Goal: Task Accomplishment & Management: Use online tool/utility

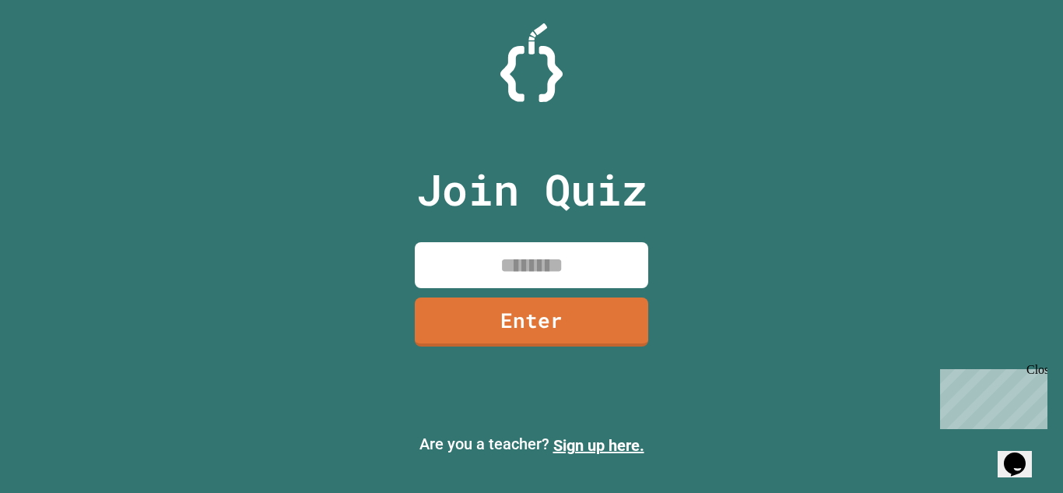
click at [508, 256] on input at bounding box center [532, 265] width 234 height 46
type input "********"
click at [496, 317] on link "Enter" at bounding box center [532, 320] width 236 height 51
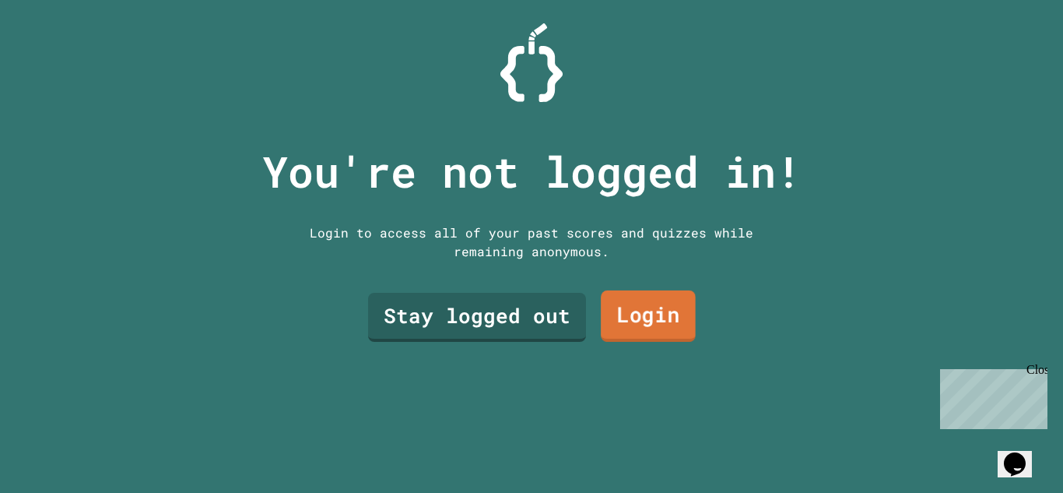
click at [630, 324] on link "Login" at bounding box center [648, 315] width 95 height 51
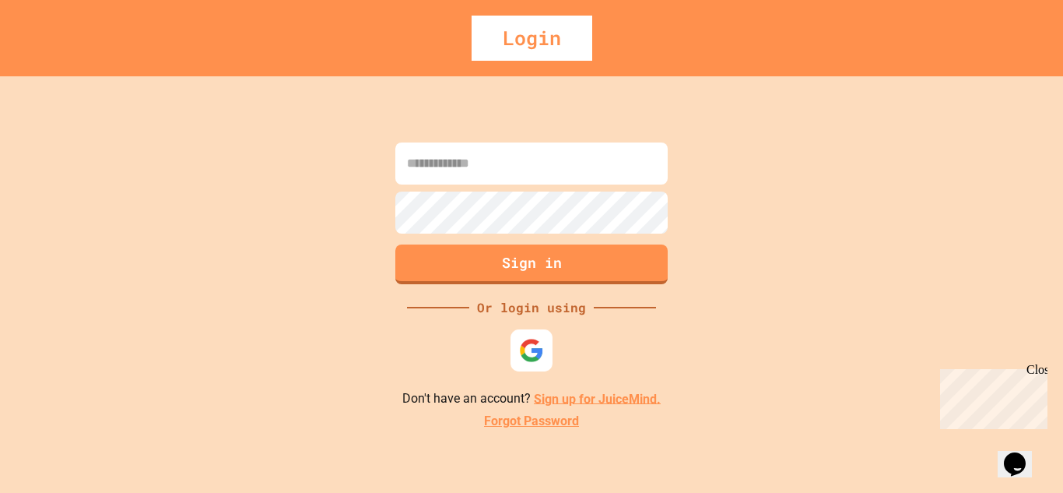
click at [539, 350] on img at bounding box center [531, 349] width 25 height 25
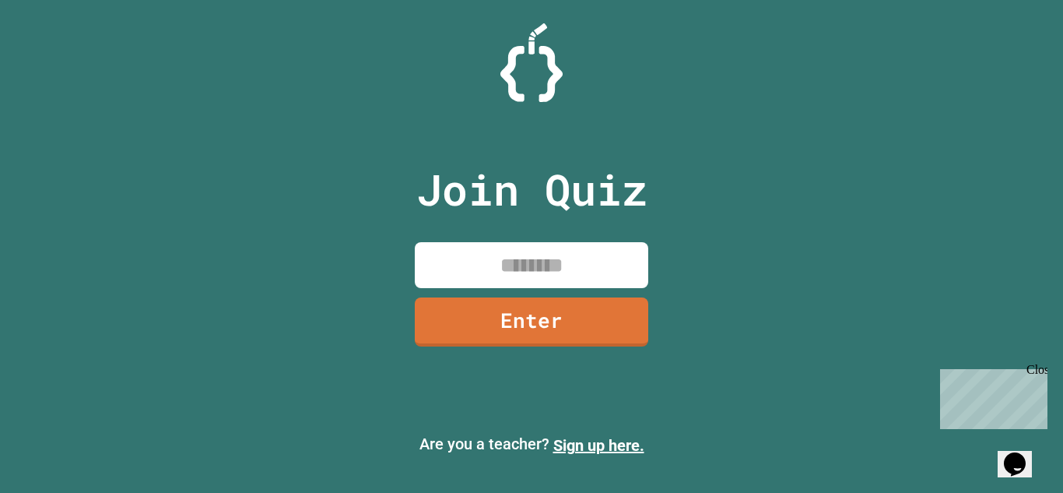
click at [462, 263] on input at bounding box center [532, 265] width 234 height 46
type input "********"
click at [539, 315] on link "Enter" at bounding box center [531, 320] width 237 height 51
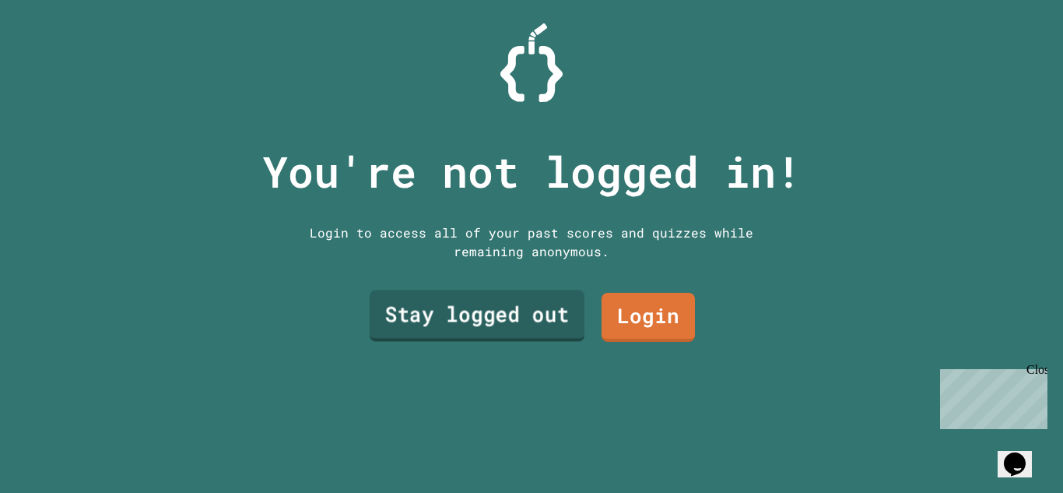
click at [539, 315] on link "Stay logged out" at bounding box center [477, 315] width 215 height 51
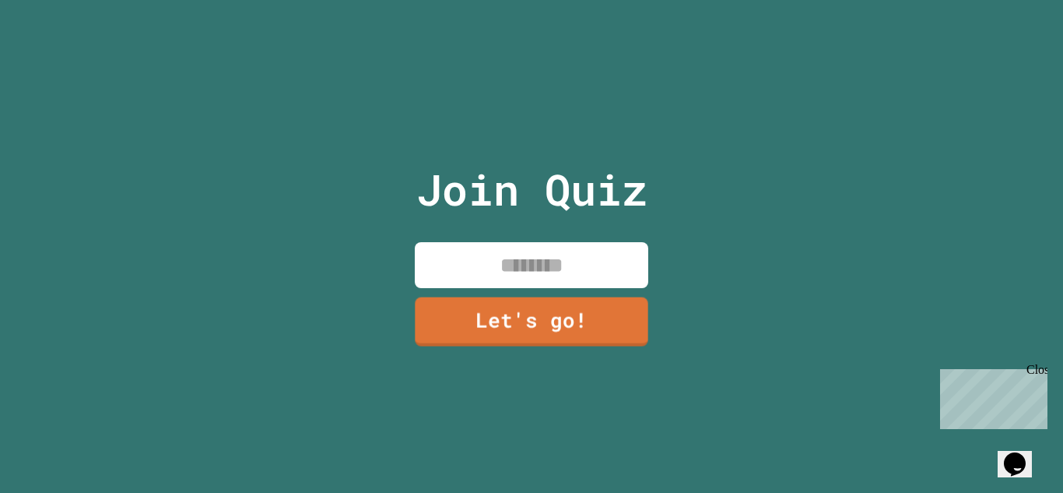
click at [553, 277] on input at bounding box center [532, 265] width 234 height 46
click at [522, 260] on input "**********" at bounding box center [532, 265] width 234 height 46
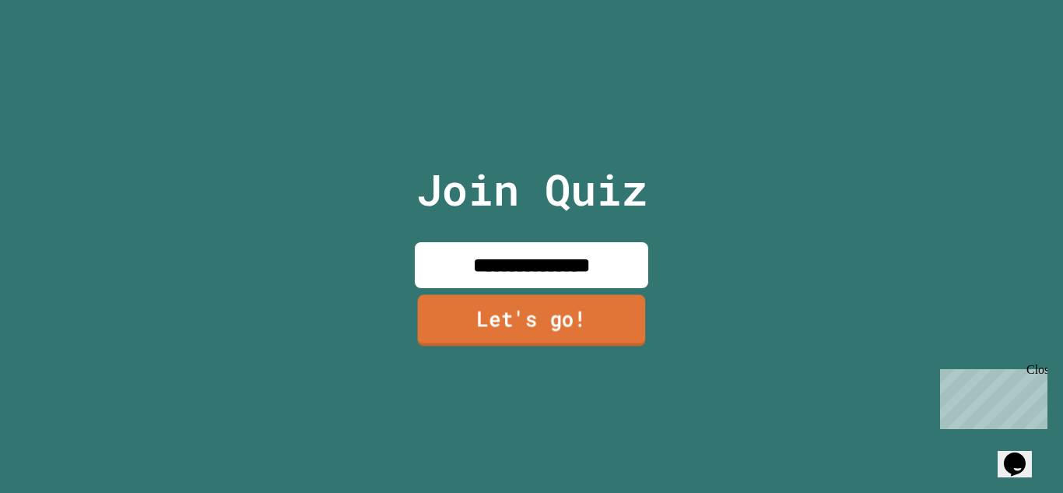
type input "**********"
click at [535, 307] on link "Let's go!" at bounding box center [532, 319] width 228 height 51
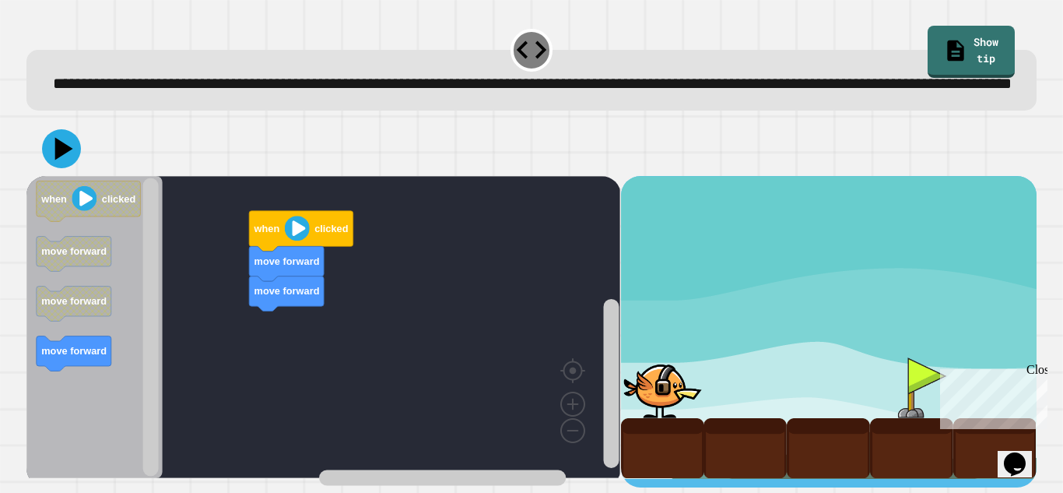
click at [300, 241] on image "Blockly Workspace" at bounding box center [297, 228] width 25 height 25
click at [293, 241] on image "Blockly Workspace" at bounding box center [297, 228] width 25 height 25
click at [295, 241] on image "Blockly Workspace" at bounding box center [297, 228] width 25 height 25
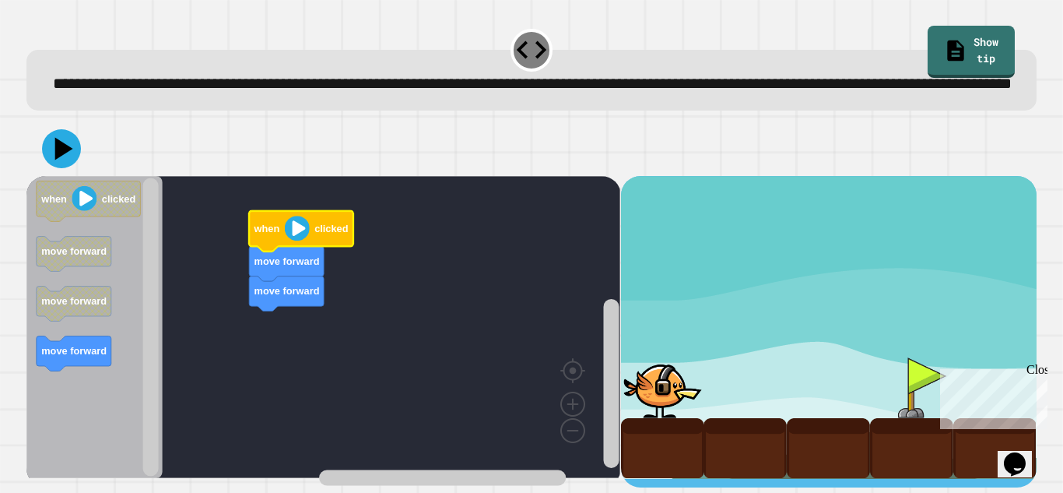
scroll to position [17, 0]
click at [292, 235] on image "Blockly Workspace" at bounding box center [297, 228] width 25 height 25
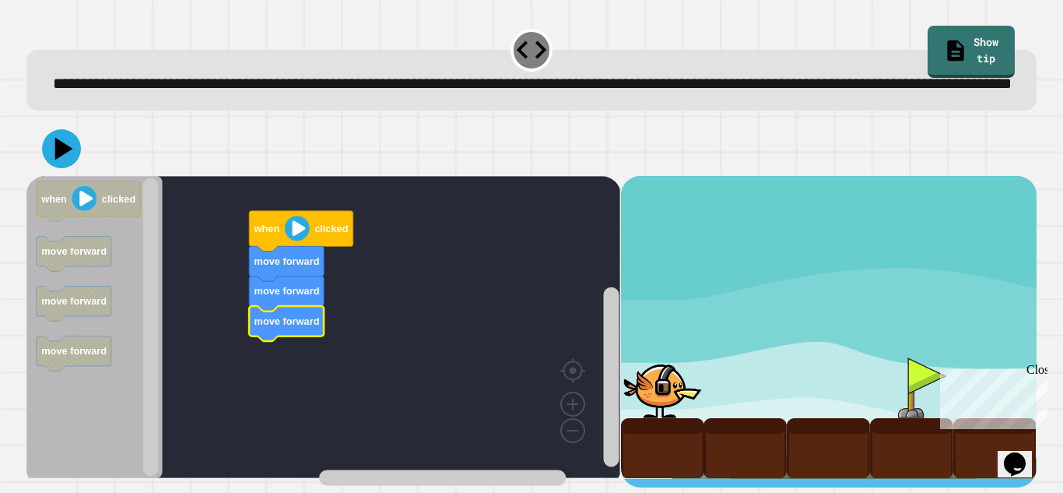
click at [291, 238] on image "Blockly Workspace" at bounding box center [297, 228] width 25 height 25
click at [292, 238] on image "Blockly Workspace" at bounding box center [297, 228] width 25 height 25
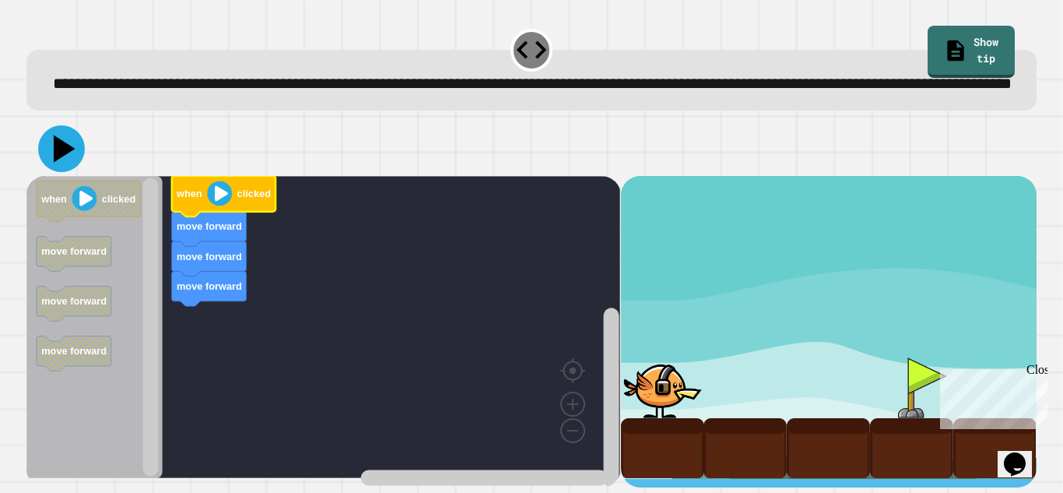
click at [44, 156] on icon at bounding box center [61, 148] width 47 height 47
click at [215, 202] on image "Blockly Workspace" at bounding box center [219, 193] width 25 height 25
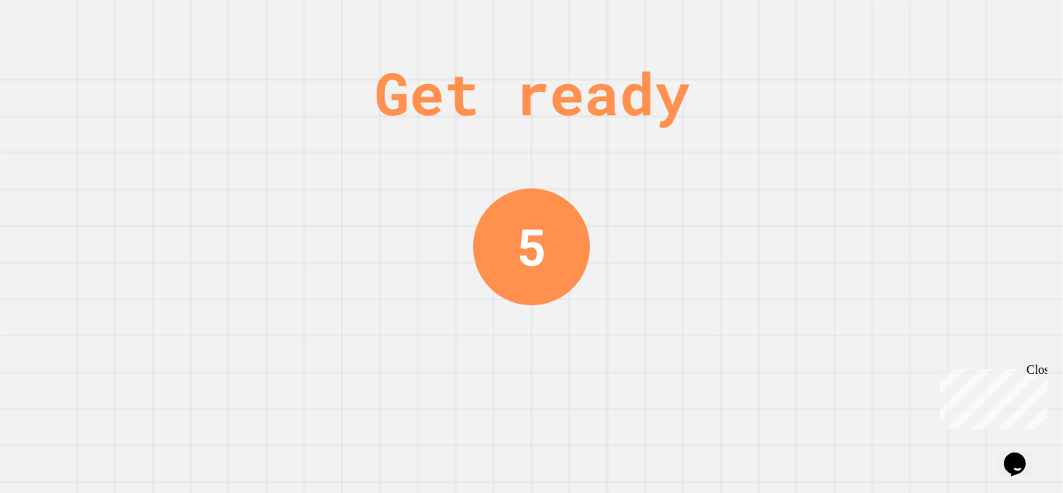
scroll to position [0, 0]
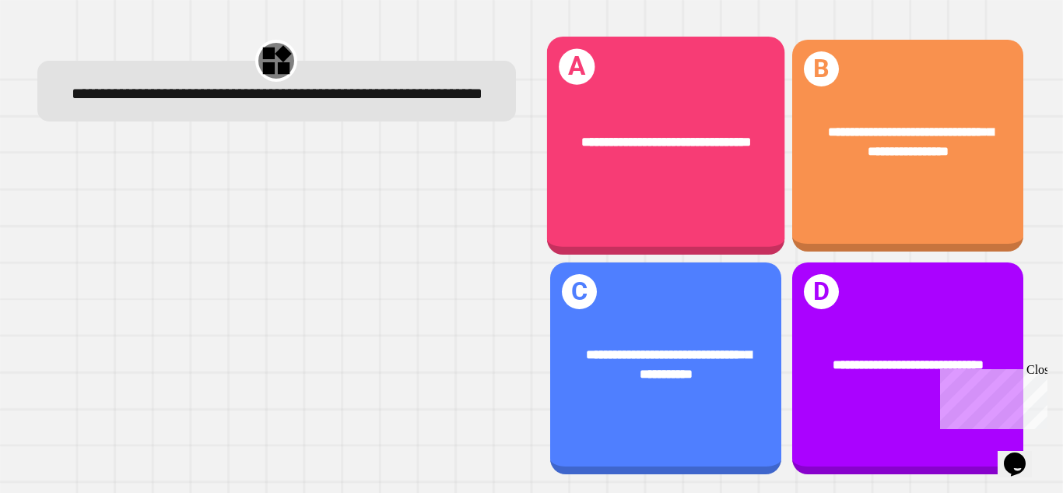
click at [942, 186] on div "**********" at bounding box center [907, 142] width 231 height 90
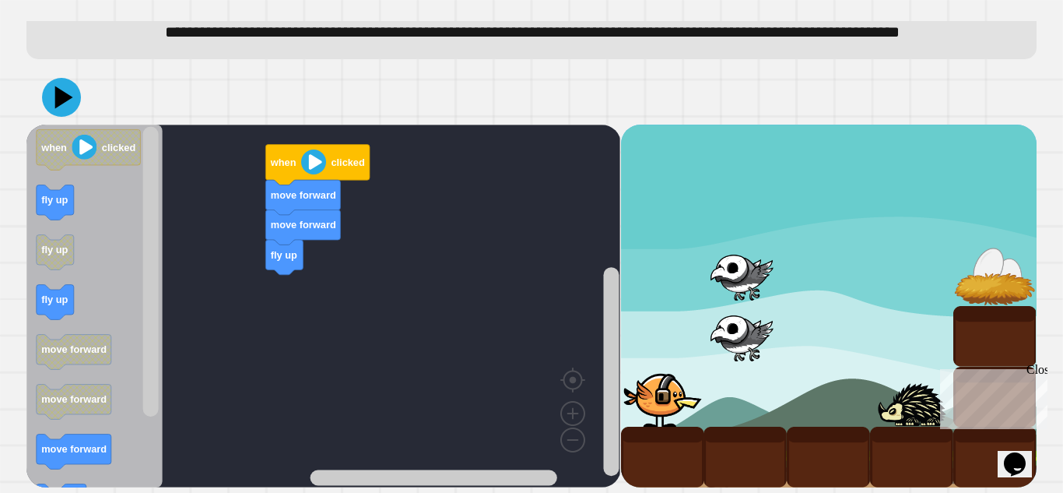
scroll to position [61, 0]
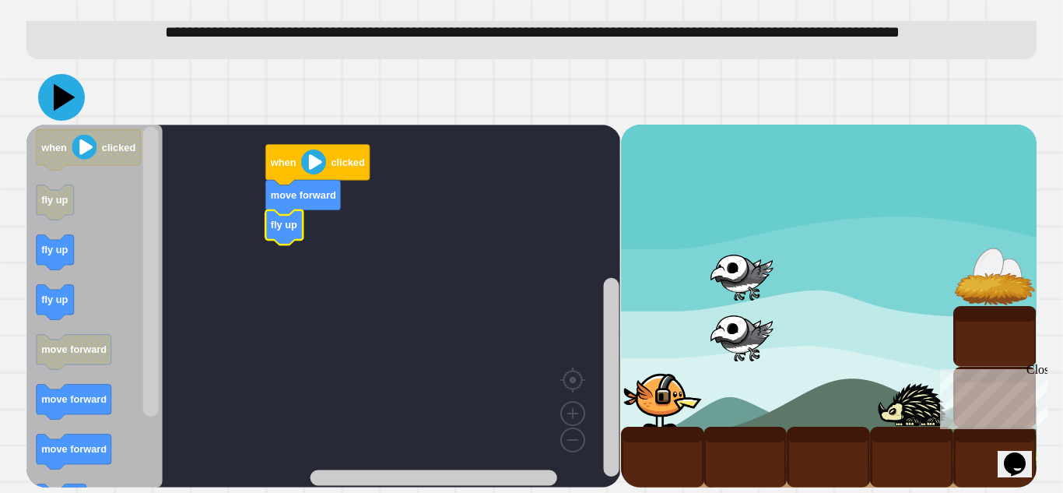
click at [72, 117] on icon at bounding box center [61, 97] width 47 height 47
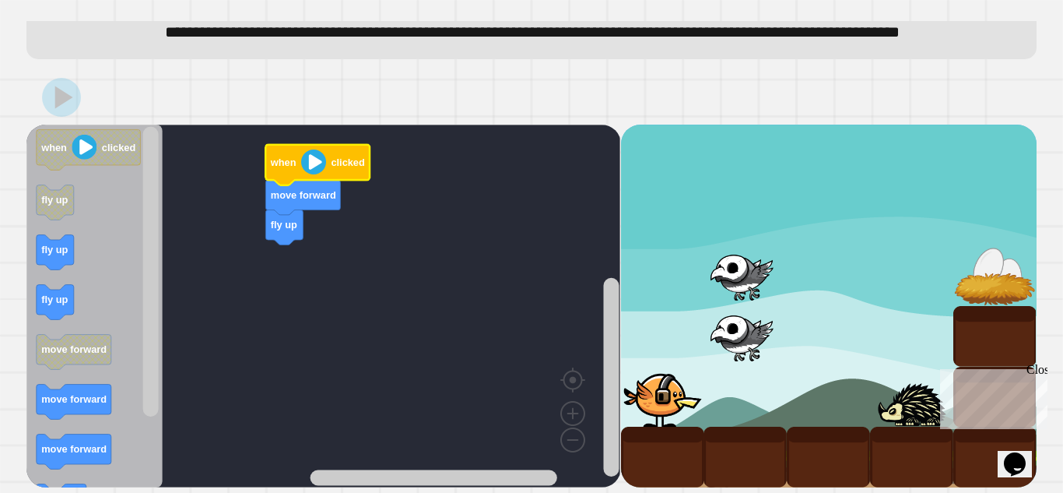
click at [329, 185] on icon "Blockly Workspace" at bounding box center [318, 165] width 104 height 40
click at [308, 174] on image "Blockly Workspace" at bounding box center [313, 161] width 25 height 25
click at [305, 171] on image "Blockly Workspace" at bounding box center [313, 161] width 25 height 25
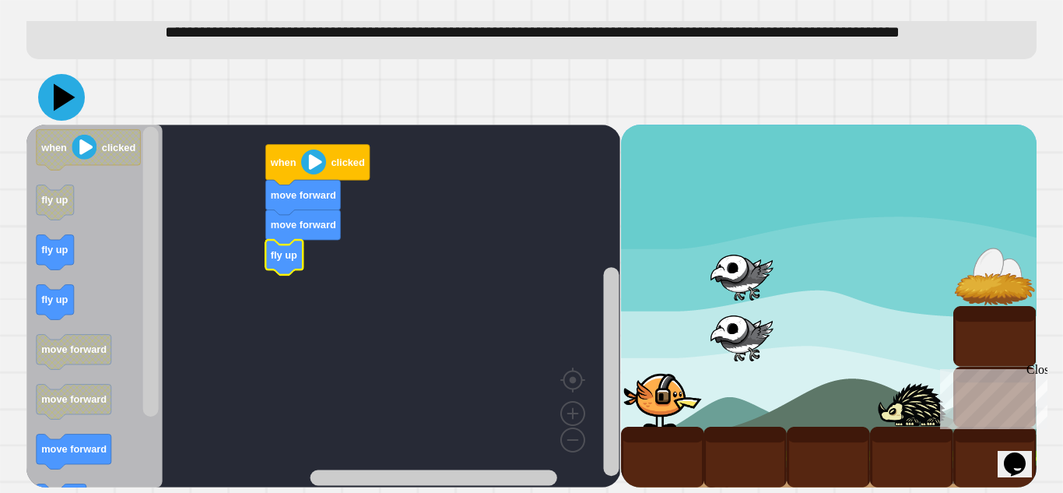
click at [49, 108] on icon at bounding box center [61, 97] width 47 height 47
click at [53, 110] on icon at bounding box center [62, 98] width 46 height 46
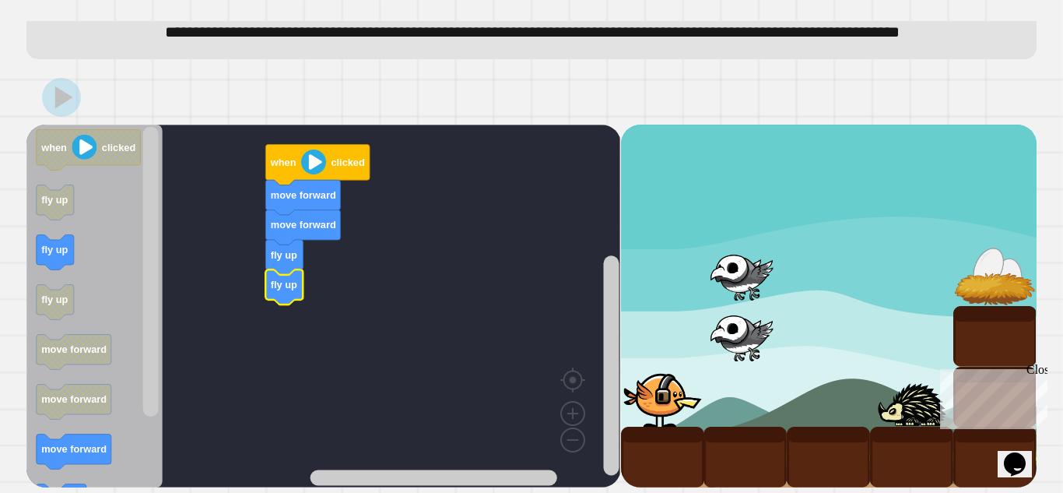
click at [313, 174] on image "Blockly Workspace" at bounding box center [313, 161] width 25 height 25
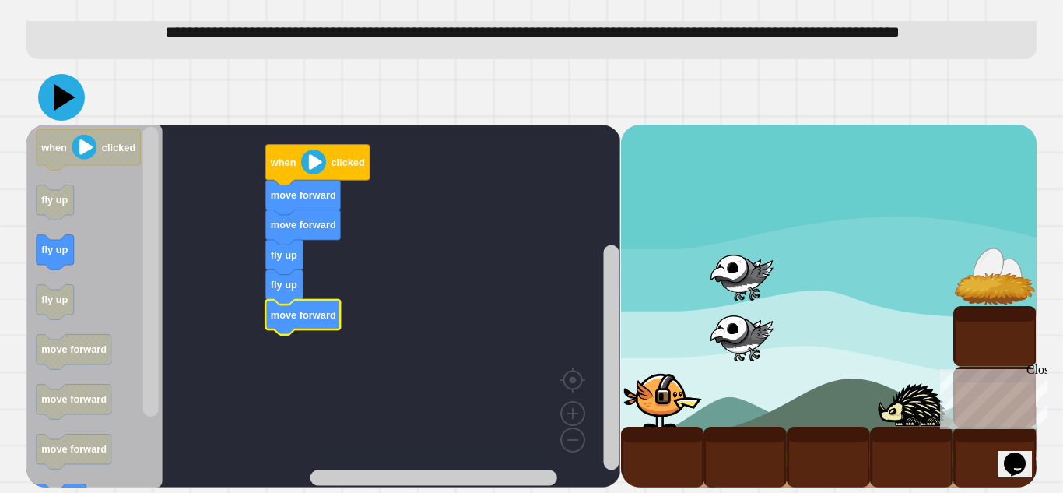
click at [57, 111] on icon at bounding box center [65, 97] width 22 height 27
click at [306, 174] on image "Blockly Workspace" at bounding box center [313, 161] width 25 height 25
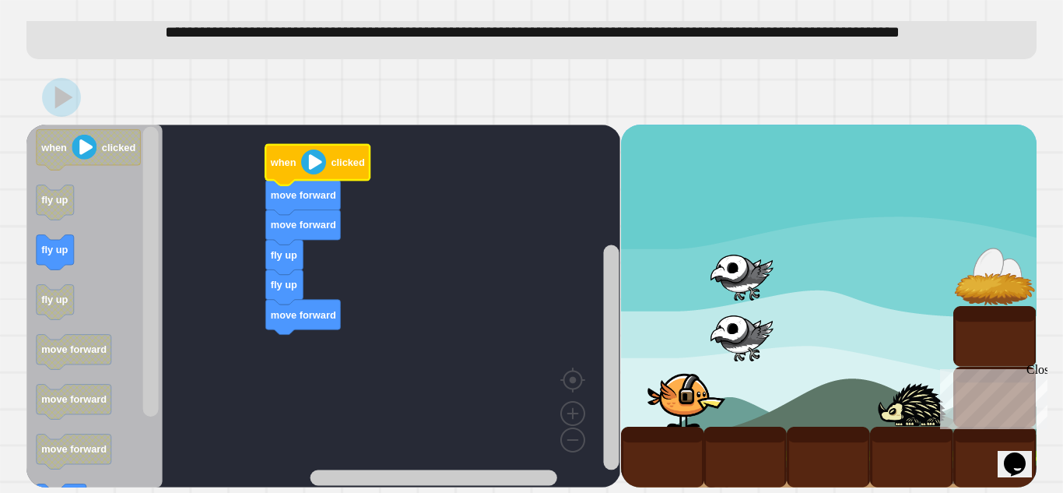
click at [306, 174] on image "Blockly Workspace" at bounding box center [313, 161] width 25 height 25
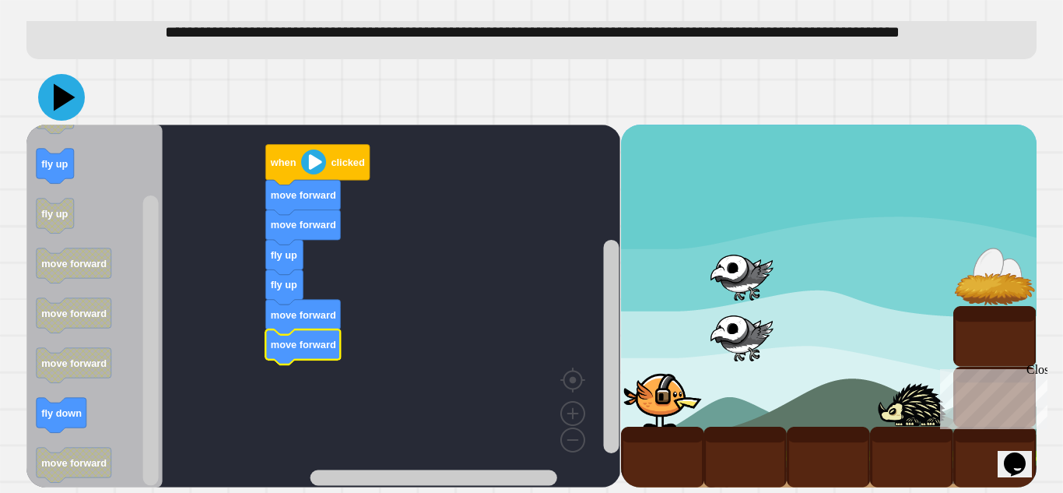
click at [69, 121] on icon at bounding box center [61, 97] width 47 height 47
click at [324, 174] on image "Blockly Workspace" at bounding box center [313, 161] width 25 height 25
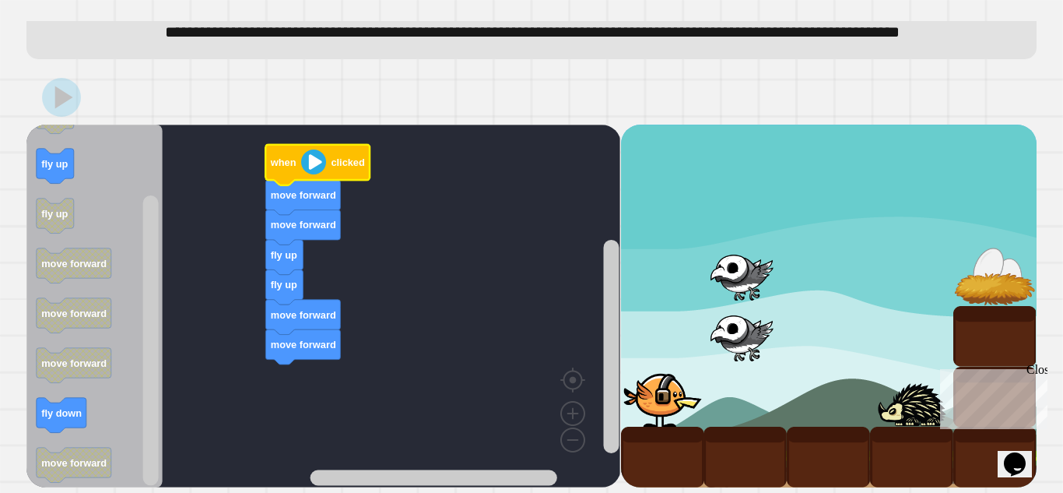
click at [324, 174] on image "Blockly Workspace" at bounding box center [313, 161] width 25 height 25
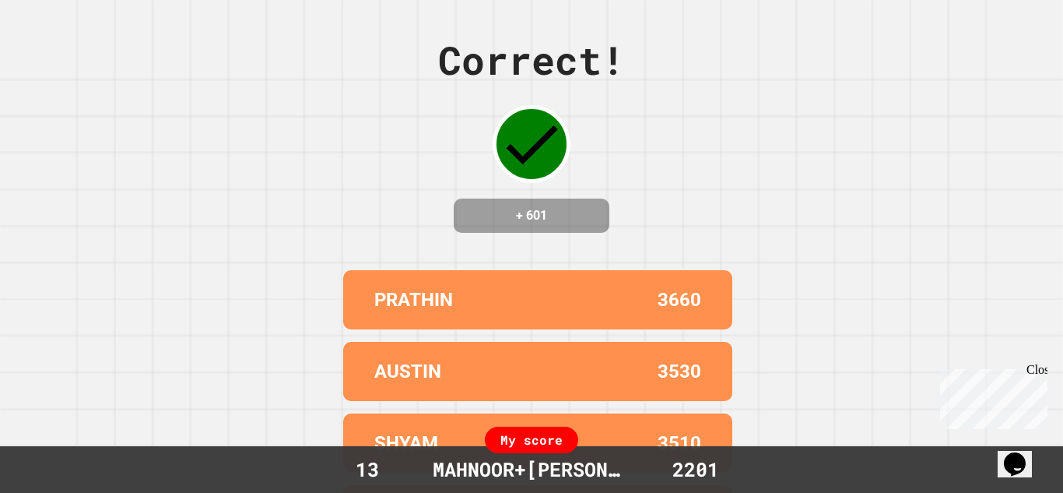
scroll to position [0, 0]
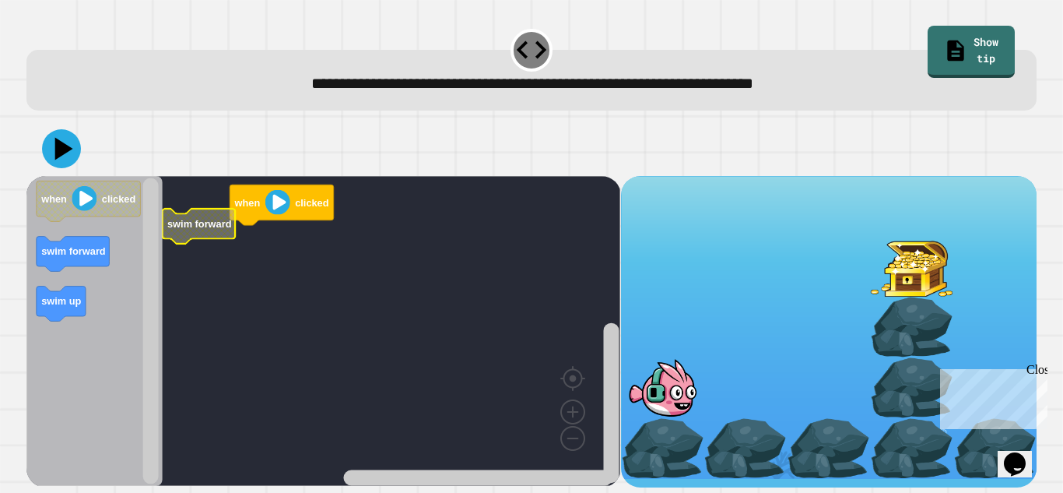
click at [191, 232] on icon "Blockly Workspace" at bounding box center [199, 226] width 73 height 35
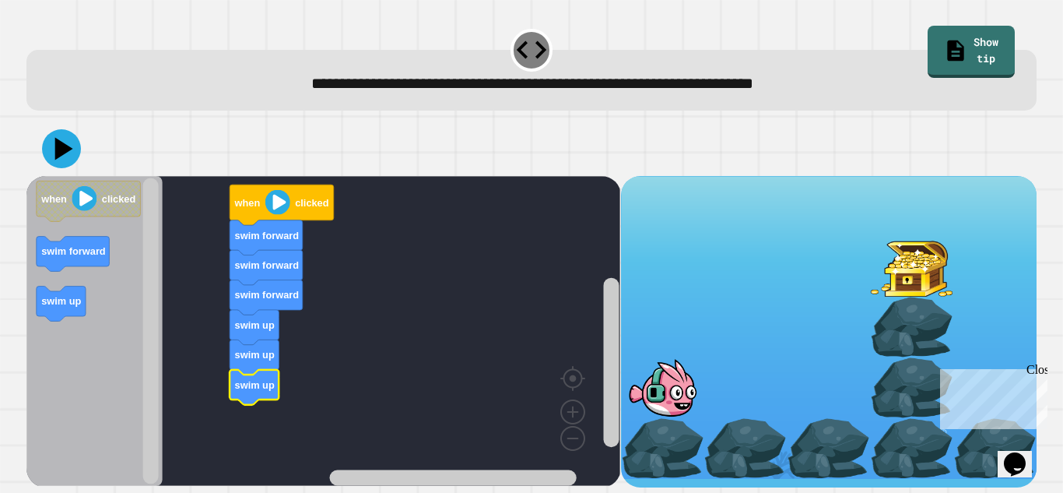
click at [251, 395] on icon "Blockly Workspace" at bounding box center [254, 387] width 49 height 35
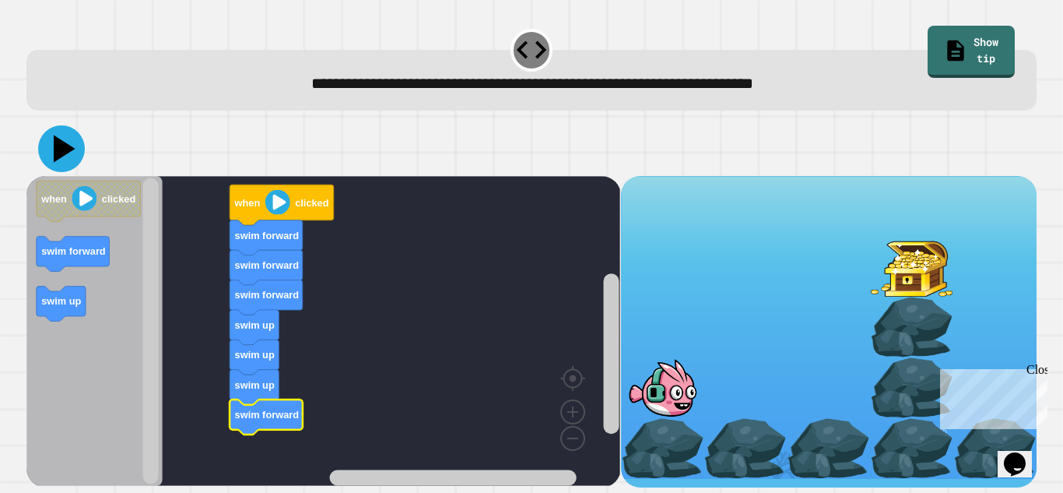
click at [67, 153] on icon at bounding box center [65, 148] width 22 height 27
click at [279, 212] on image "Blockly Workspace" at bounding box center [277, 202] width 25 height 25
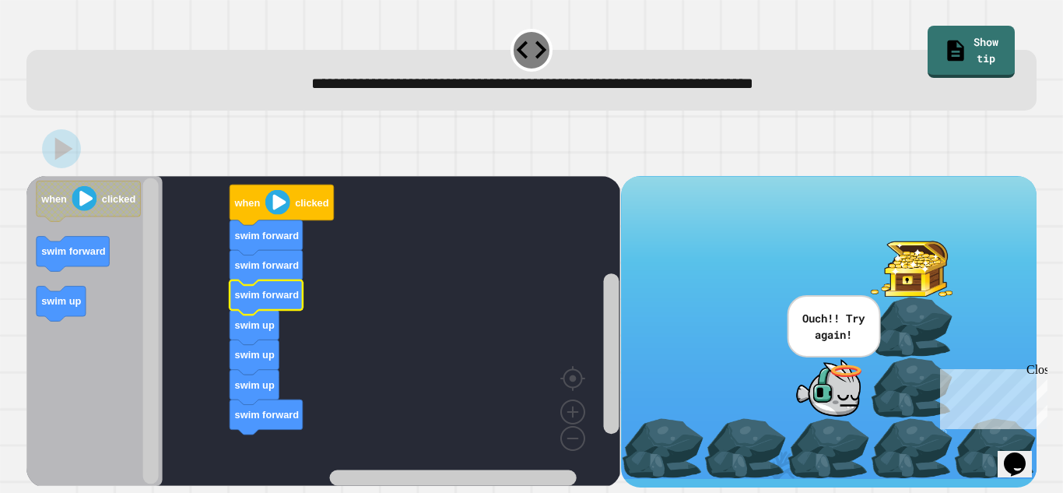
click at [271, 302] on icon "Blockly Workspace" at bounding box center [266, 297] width 73 height 35
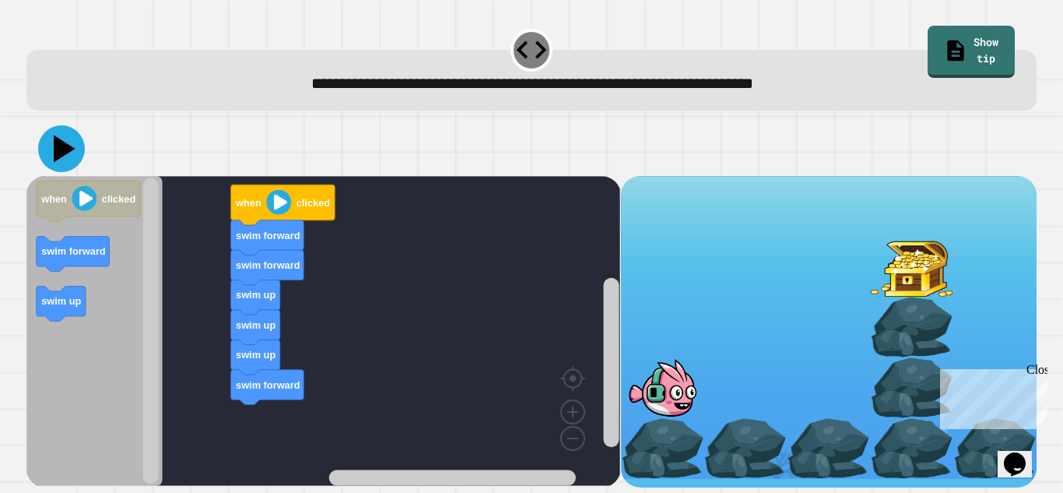
click at [72, 142] on icon at bounding box center [61, 148] width 47 height 47
click at [267, 209] on image "Blockly Workspace" at bounding box center [278, 202] width 25 height 25
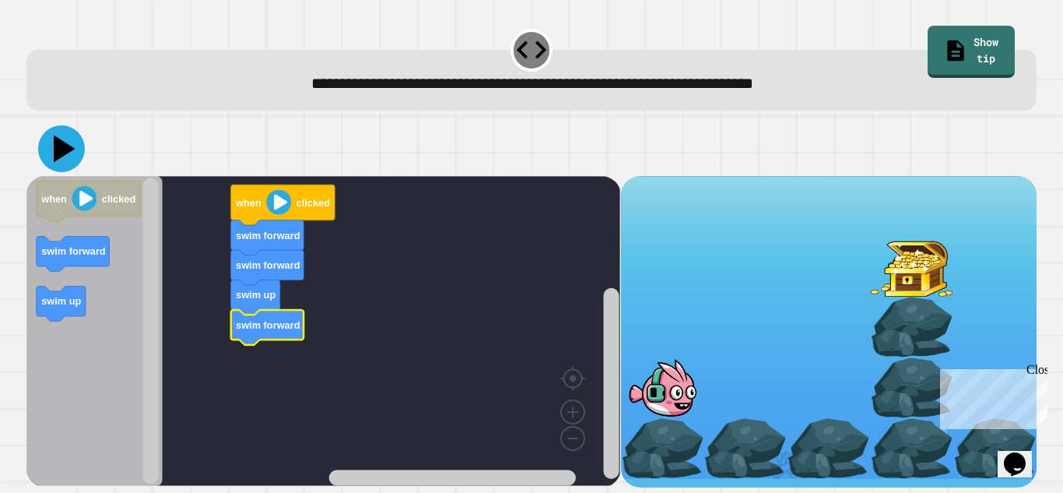
click at [68, 150] on icon at bounding box center [65, 148] width 22 height 27
click at [265, 200] on icon "Blockly Workspace" at bounding box center [283, 204] width 104 height 40
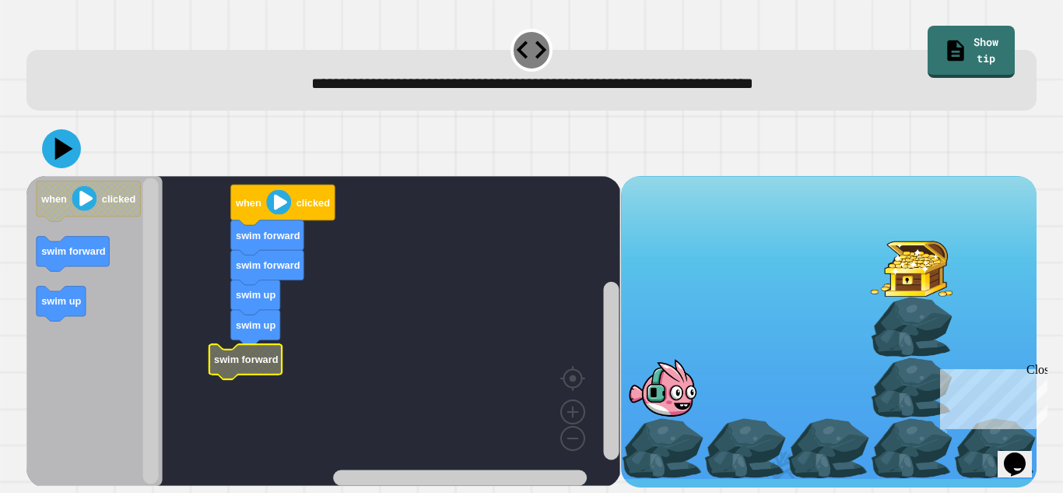
click at [256, 359] on text "swim forward" at bounding box center [246, 359] width 65 height 12
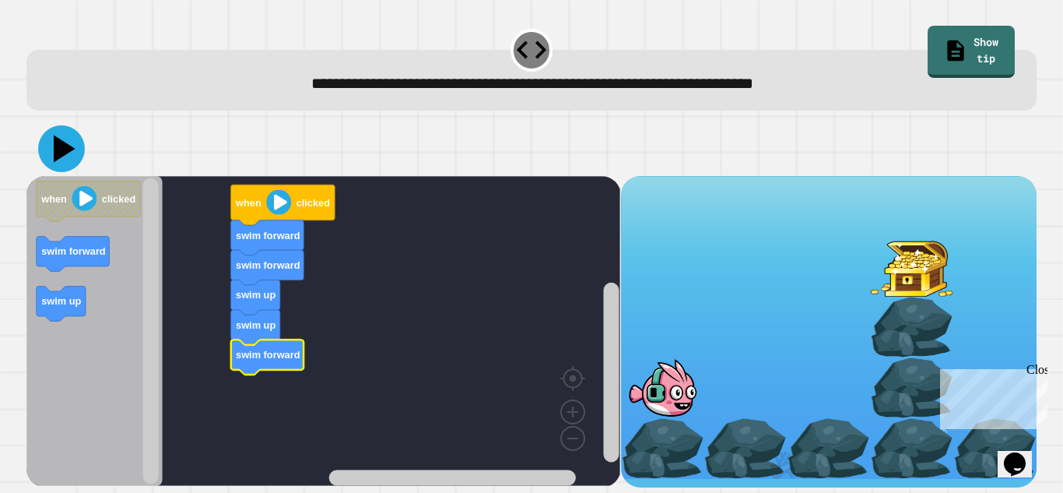
click at [71, 151] on icon at bounding box center [61, 148] width 47 height 47
click at [283, 192] on image "Blockly Workspace" at bounding box center [278, 202] width 25 height 25
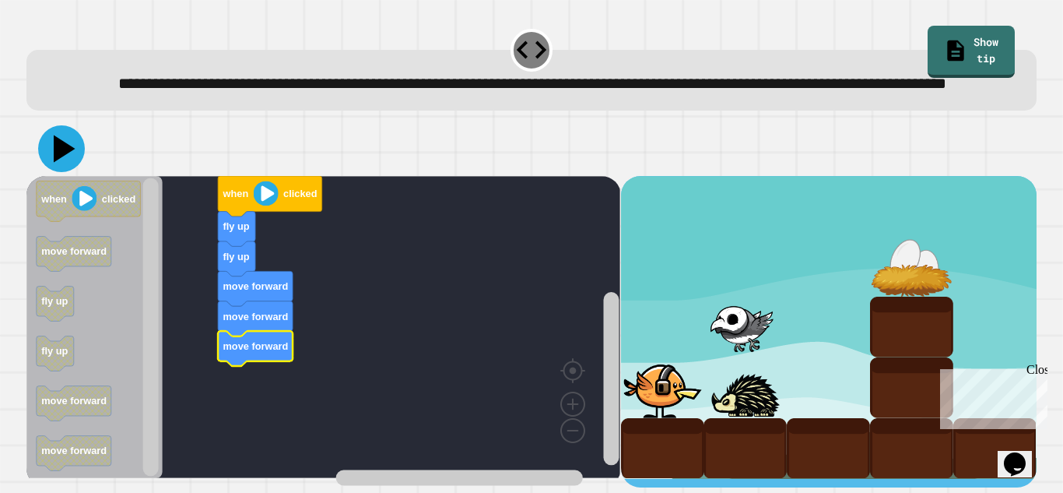
click at [65, 163] on icon at bounding box center [65, 148] width 22 height 27
click at [273, 206] on image "Blockly Workspace" at bounding box center [266, 193] width 25 height 25
